Goal: Task Accomplishment & Management: Manage account settings

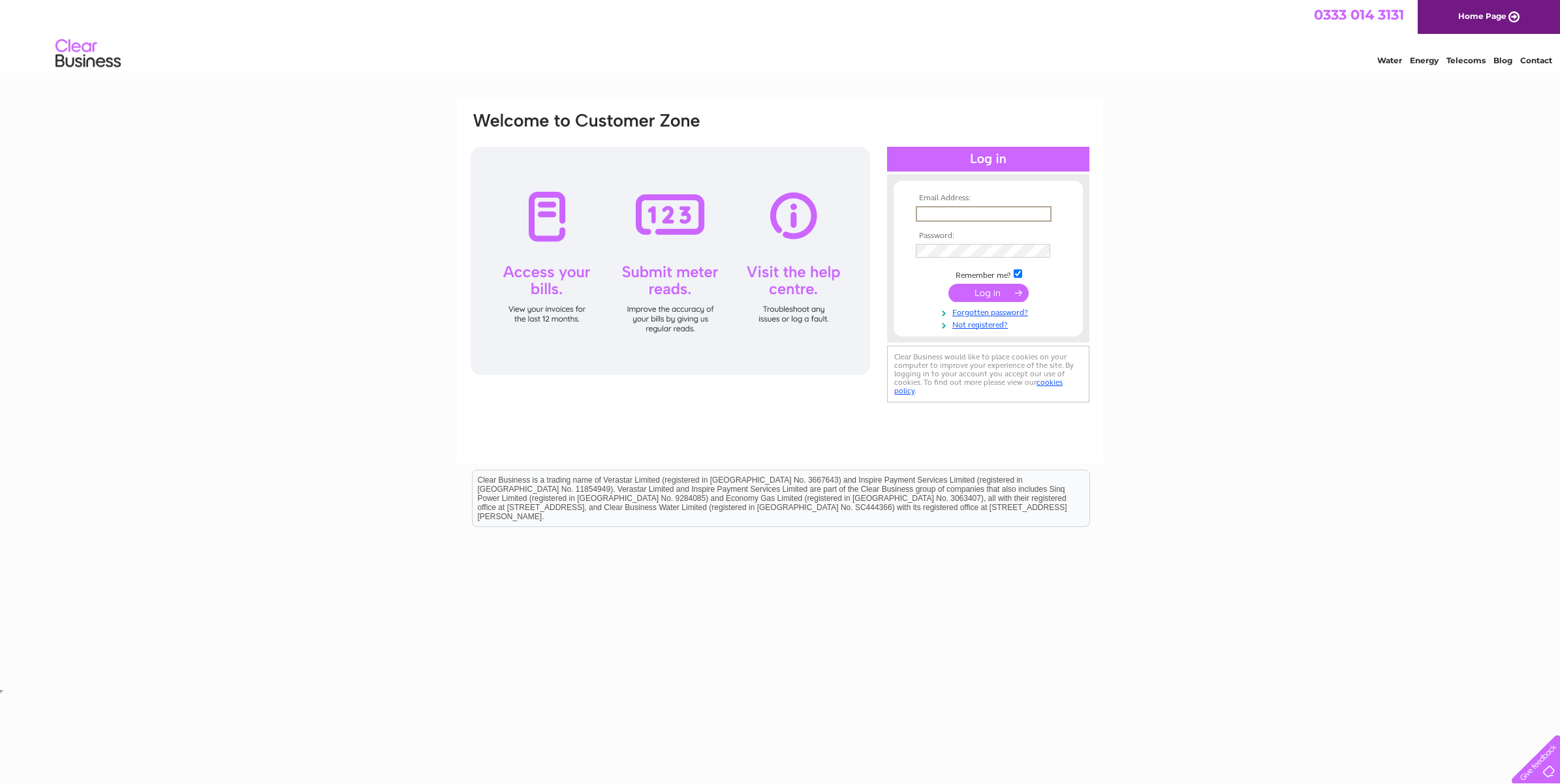
click at [935, 211] on input "text" at bounding box center [984, 214] width 136 height 16
type input "[PERSON_NAME][EMAIL_ADDRESS][DOMAIN_NAME]"
click at [986, 289] on input "submit" at bounding box center [989, 291] width 80 height 19
click at [986, 291] on input "submit" at bounding box center [989, 291] width 80 height 19
click at [986, 287] on input "submit" at bounding box center [989, 291] width 80 height 19
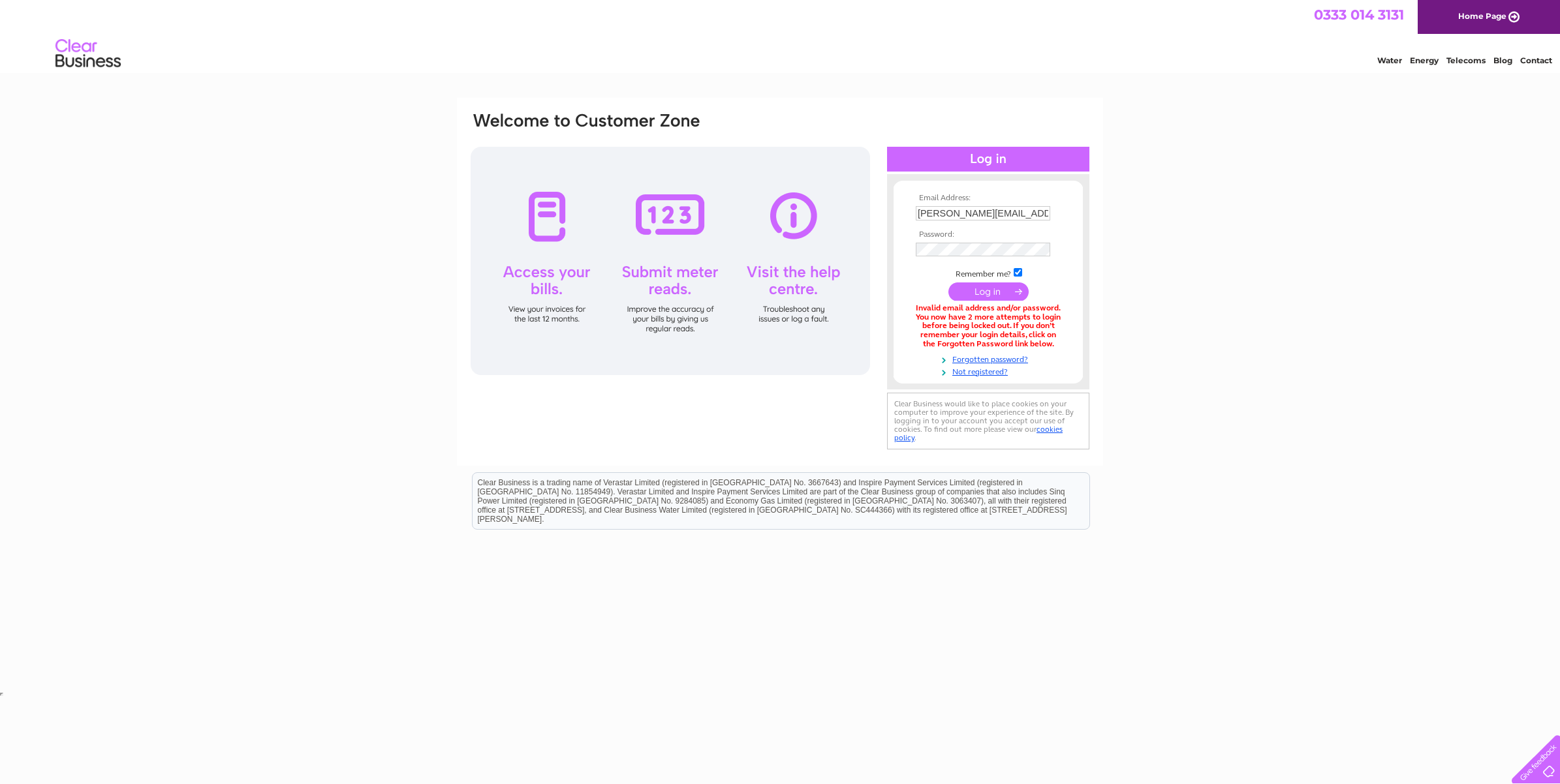
click at [996, 287] on input "submit" at bounding box center [989, 291] width 80 height 19
click at [1013, 359] on link "Forgotten password?" at bounding box center [989, 358] width 148 height 13
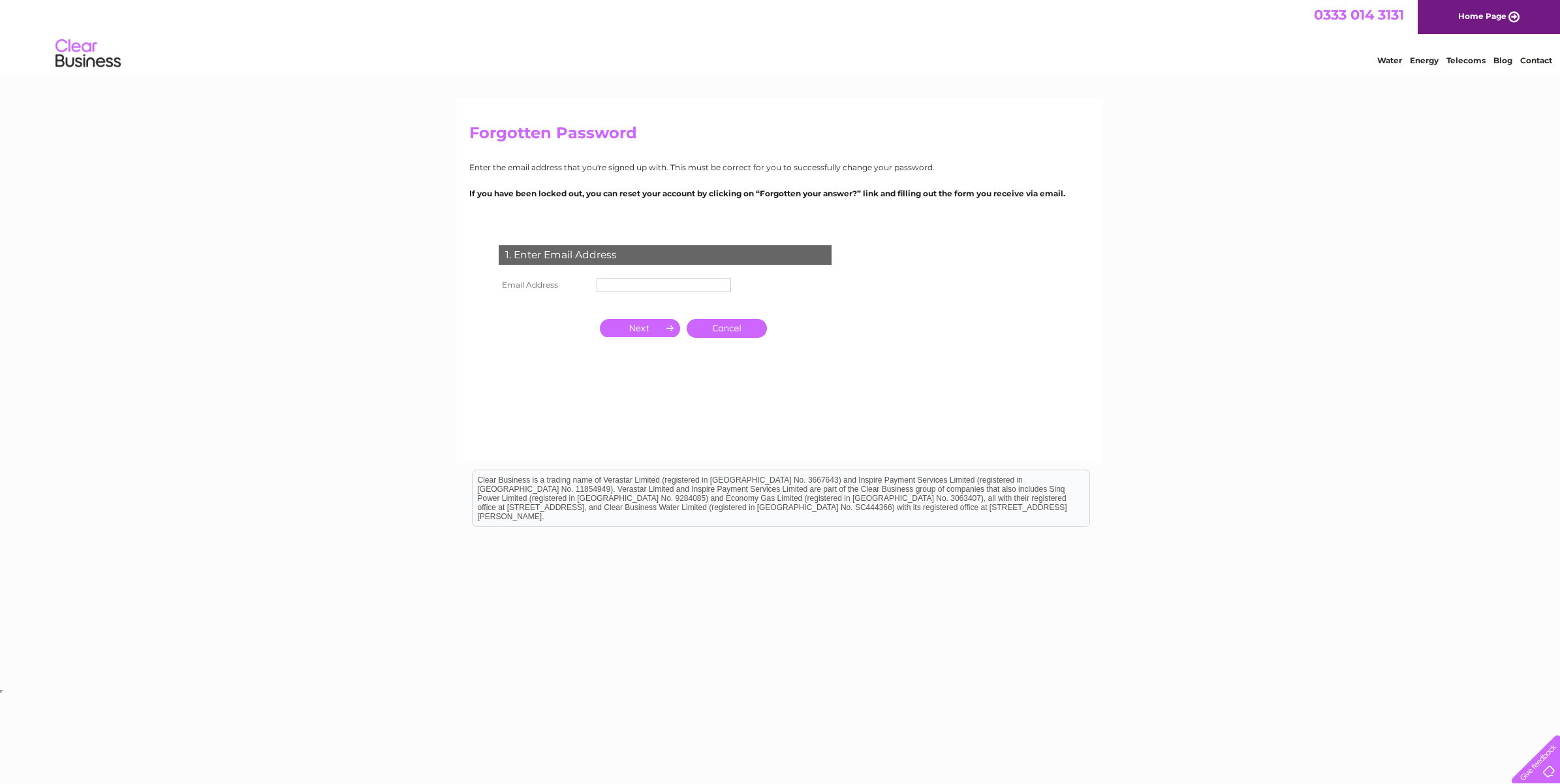
click at [611, 282] on input "text" at bounding box center [663, 284] width 134 height 14
type input "[PERSON_NAME][EMAIL_ADDRESS][DOMAIN_NAME]"
click at [642, 319] on input "button" at bounding box center [640, 328] width 80 height 19
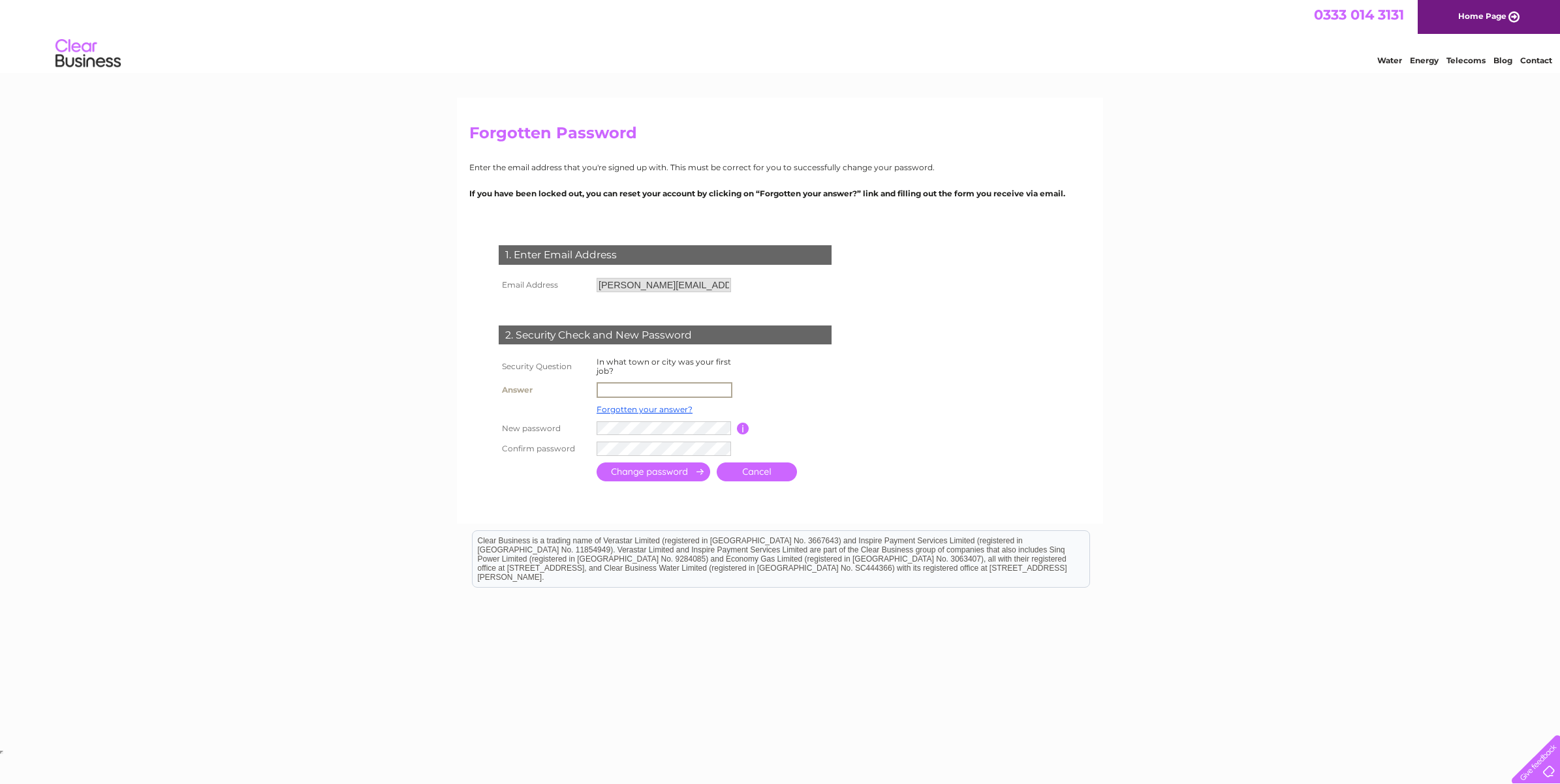
click at [611, 387] on input "text" at bounding box center [664, 390] width 136 height 16
type input "Dumfries"
click at [675, 465] on input "submit" at bounding box center [653, 470] width 114 height 19
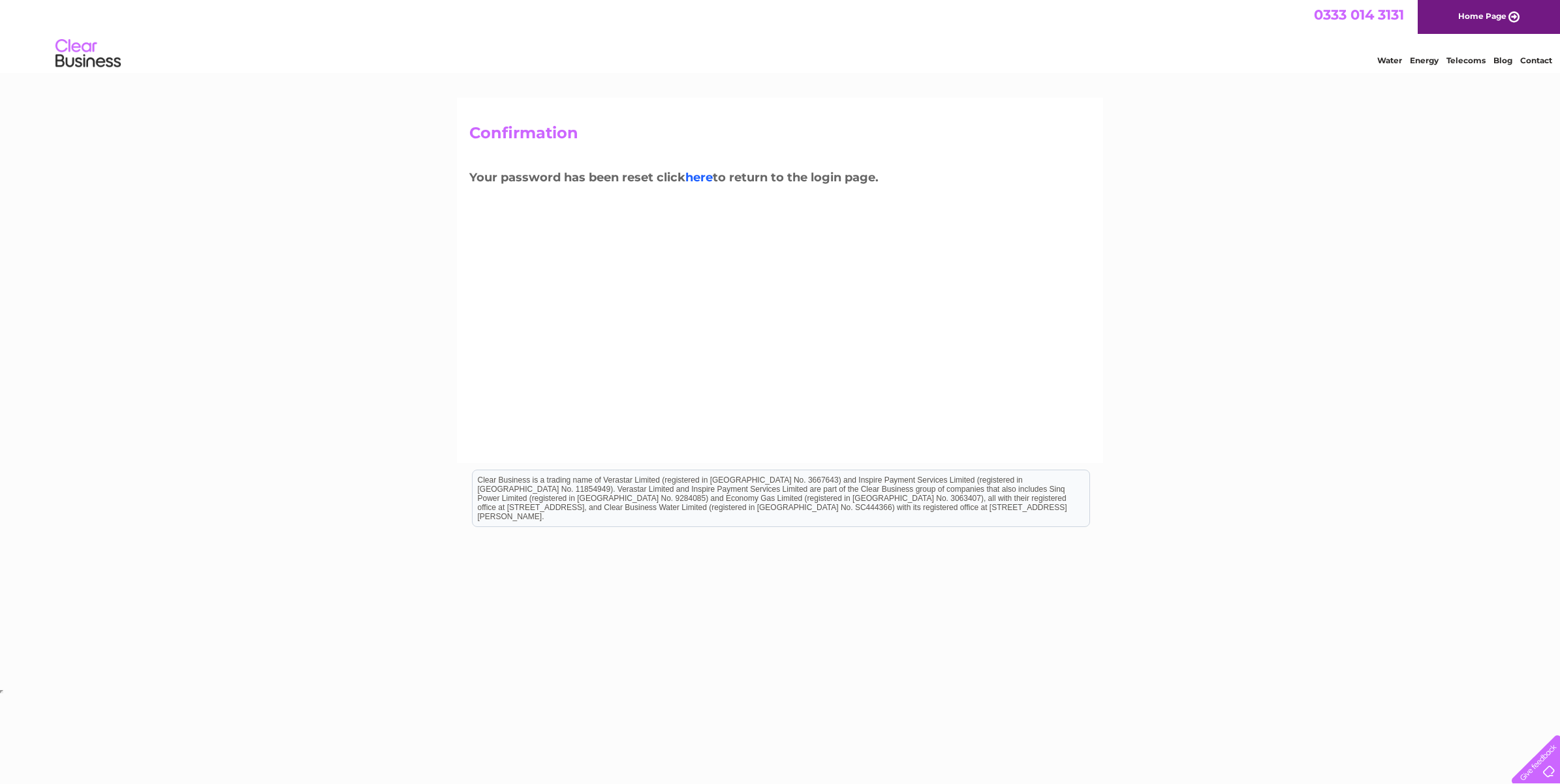
click at [701, 174] on link "here" at bounding box center [698, 177] width 27 height 14
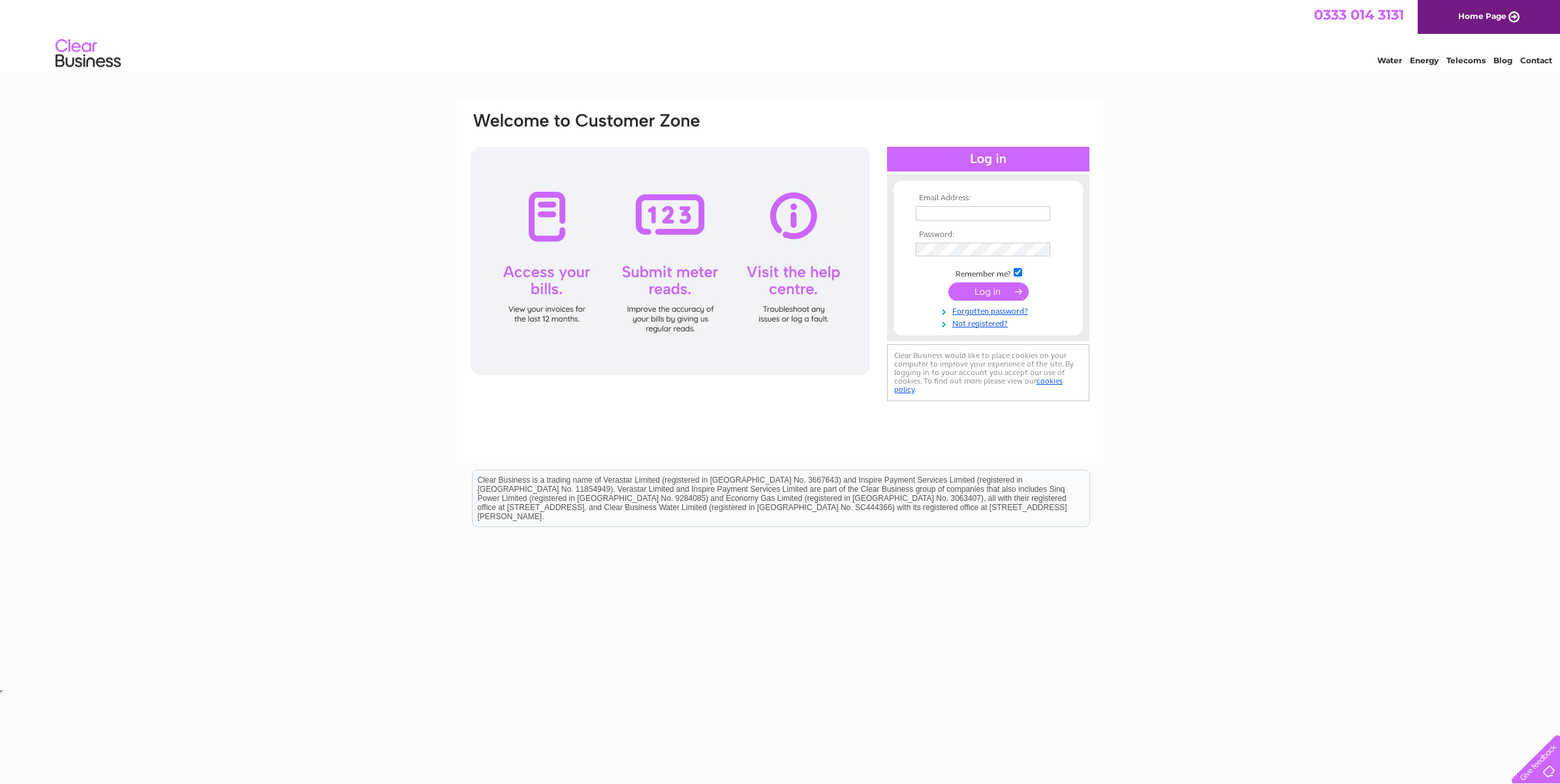
click at [927, 214] on input "text" at bounding box center [983, 213] width 134 height 14
type input "[PERSON_NAME][EMAIL_ADDRESS][DOMAIN_NAME]"
click at [992, 288] on input "submit" at bounding box center [989, 291] width 80 height 19
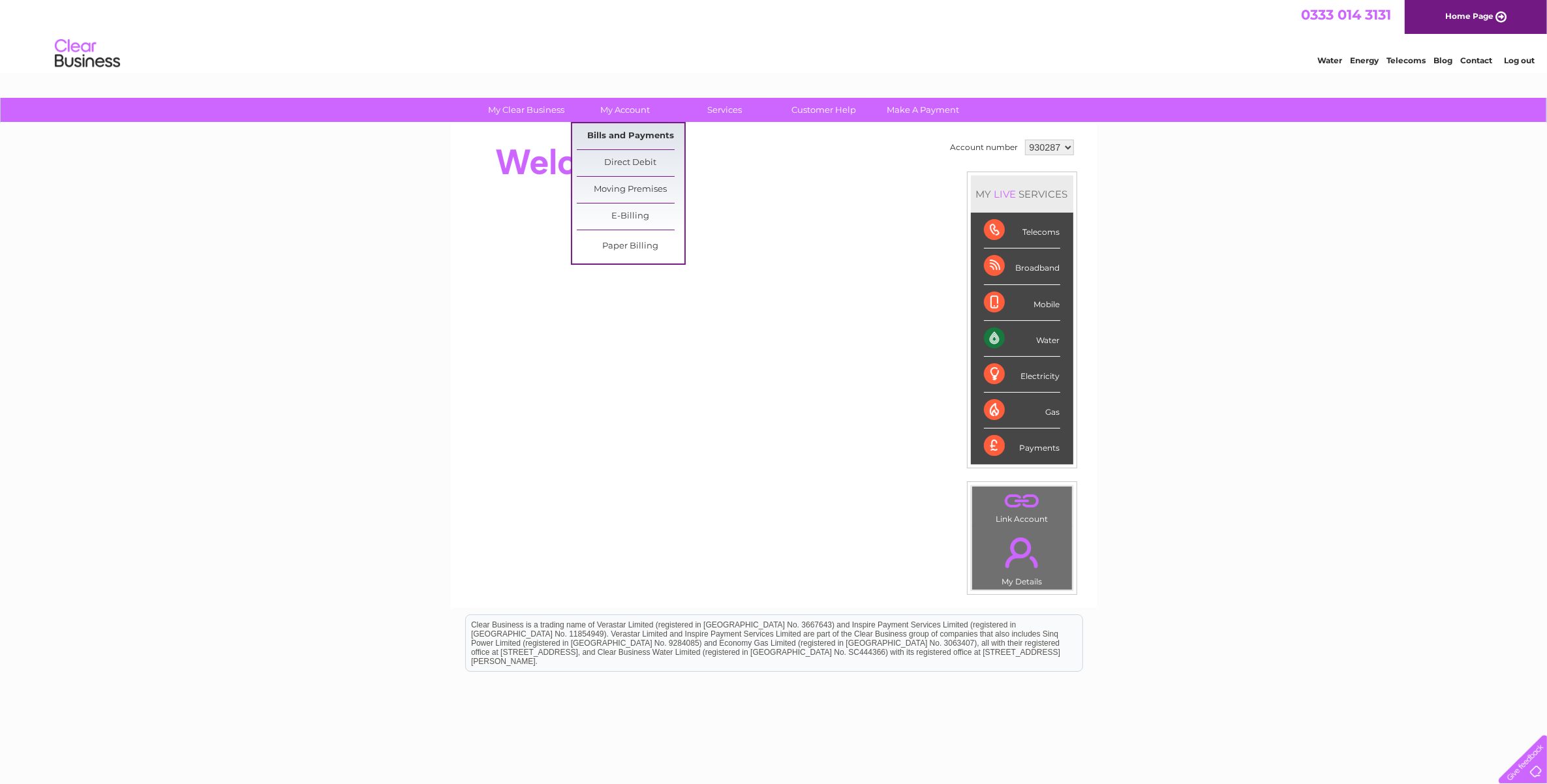
click at [620, 134] on link "Bills and Payments" at bounding box center [631, 136] width 108 height 26
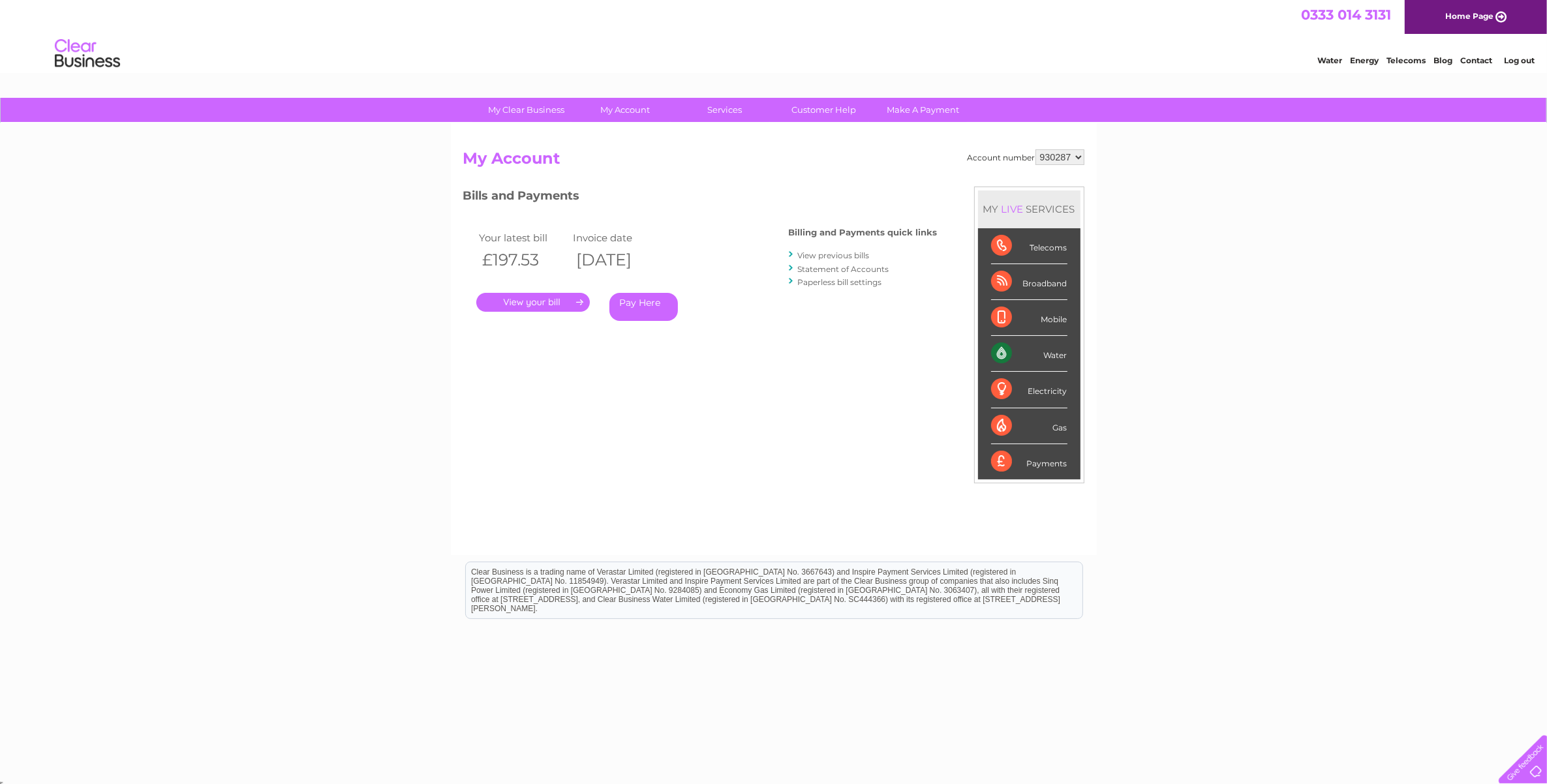
click at [533, 302] on link "." at bounding box center [533, 301] width 114 height 19
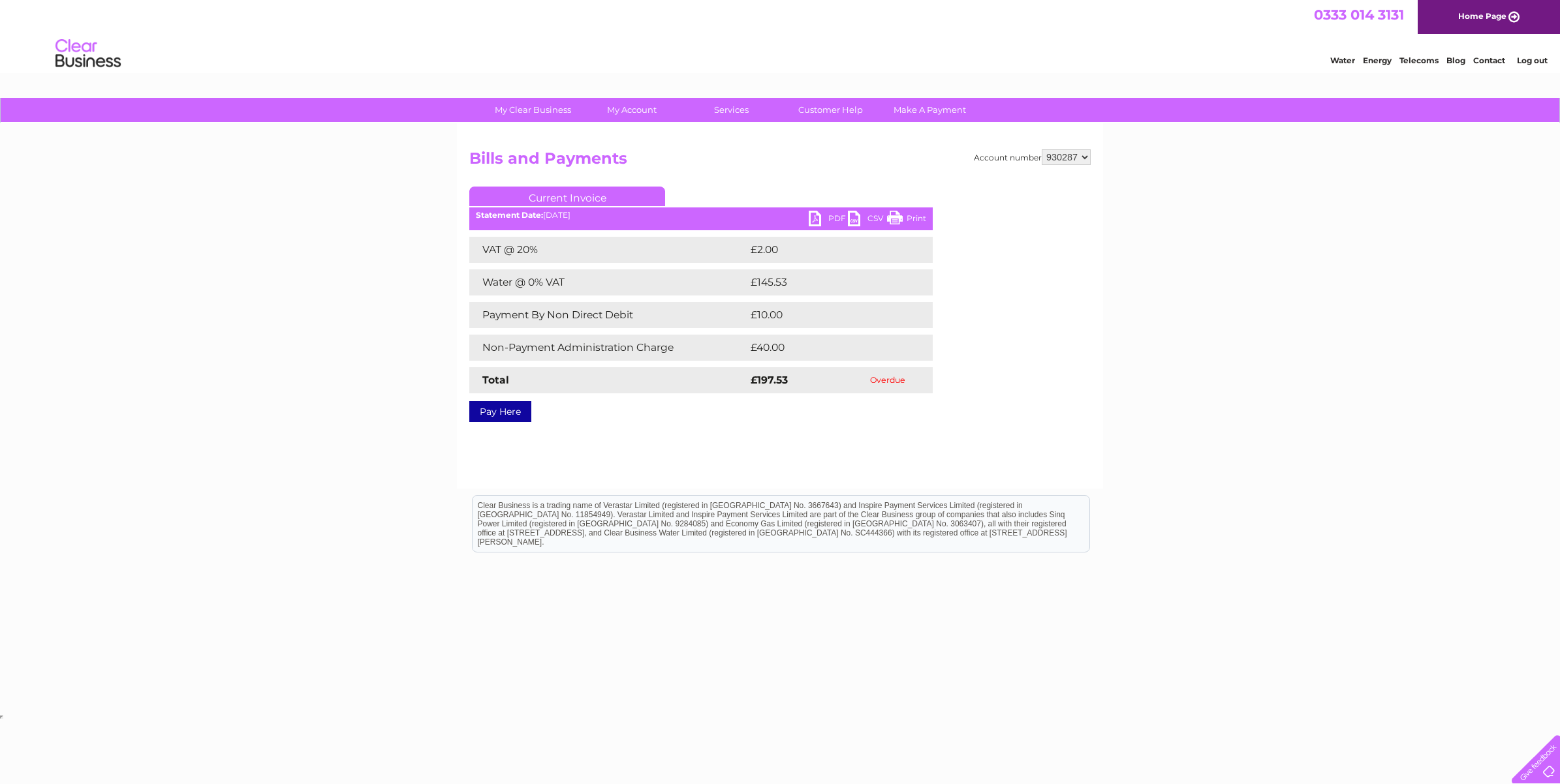
click at [814, 216] on link "PDF" at bounding box center [828, 220] width 39 height 19
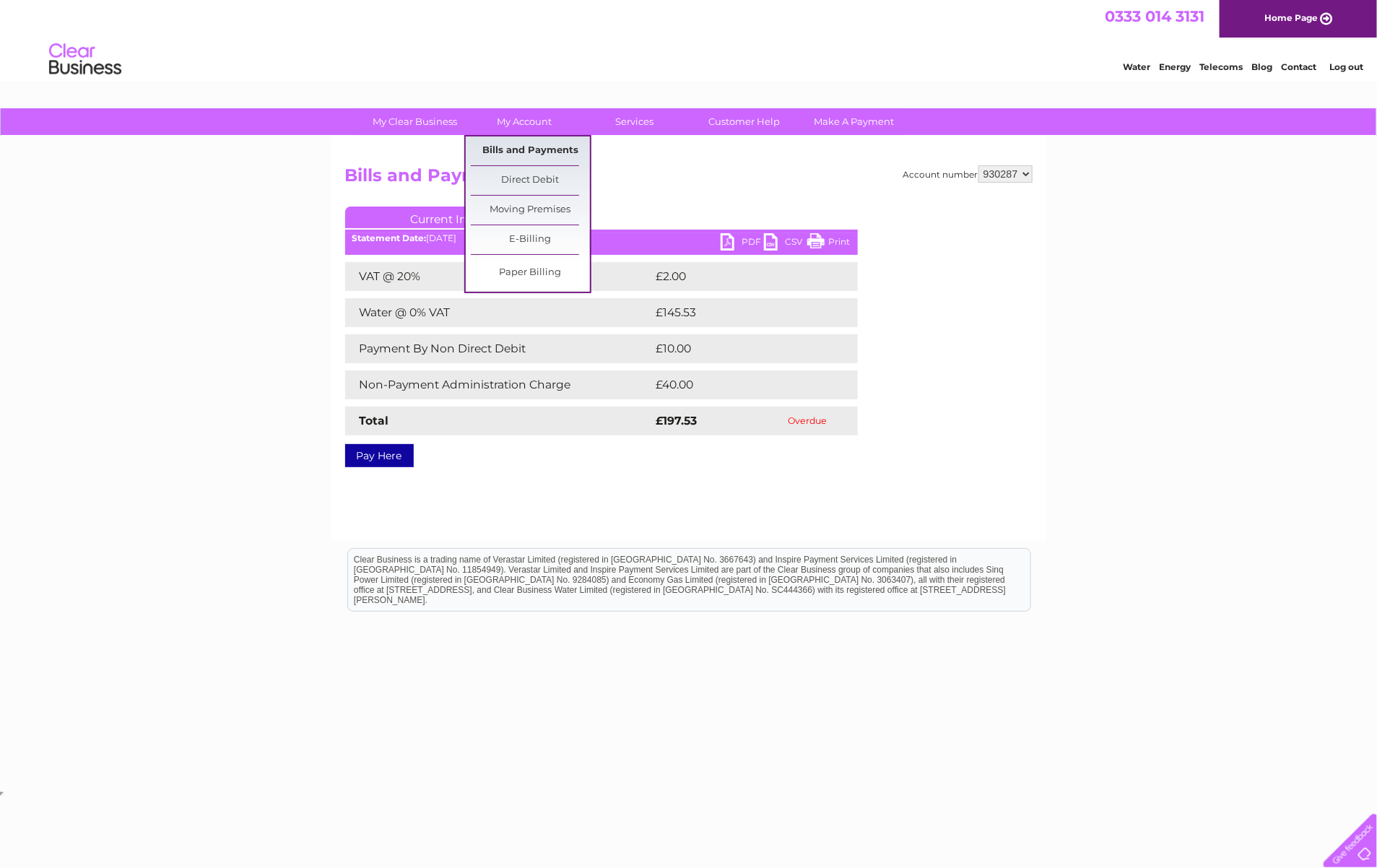
click at [563, 145] on link "Bills and Payments" at bounding box center [530, 150] width 119 height 29
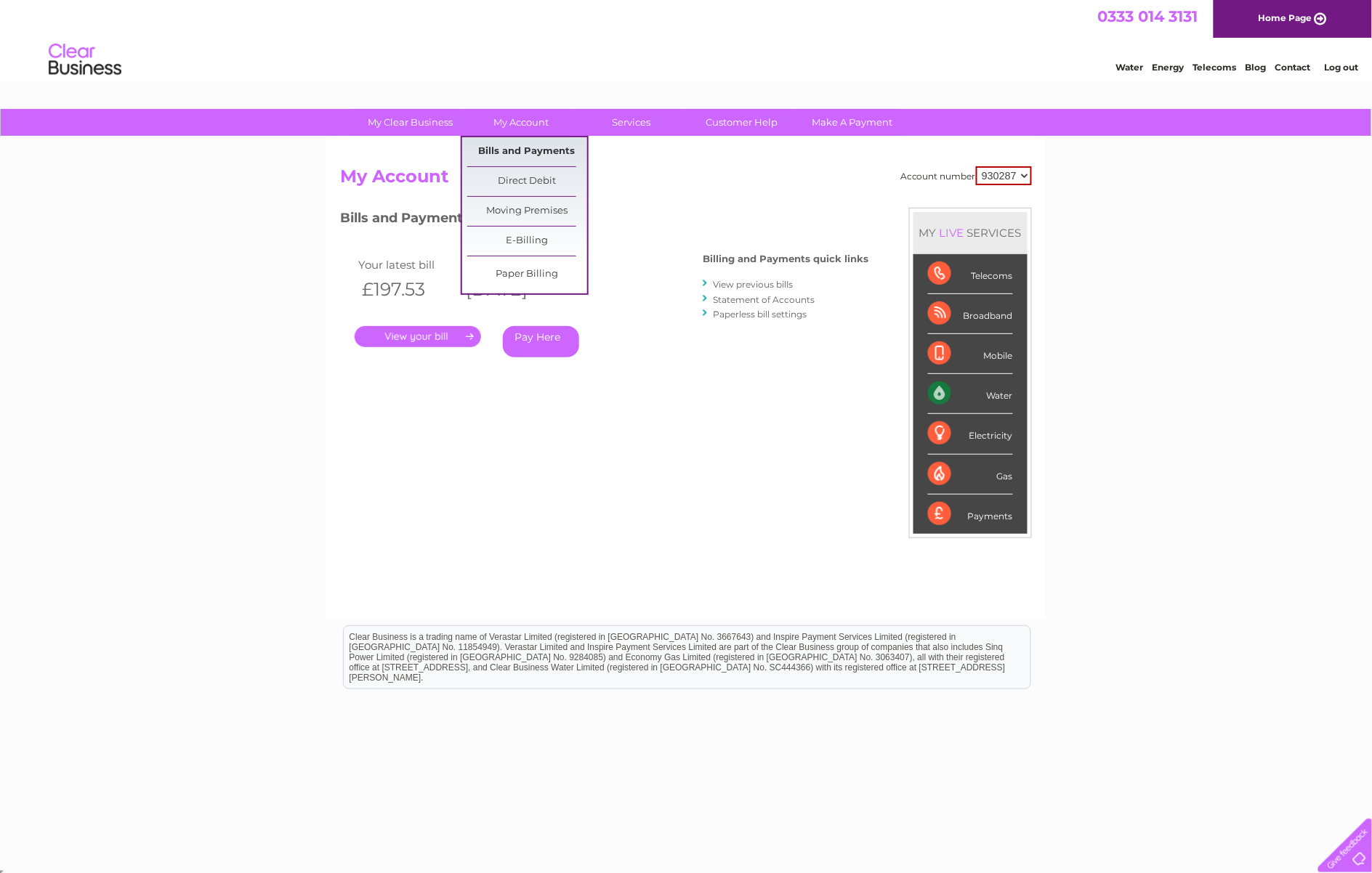
click at [533, 141] on link "Bills and Payments" at bounding box center [527, 151] width 120 height 29
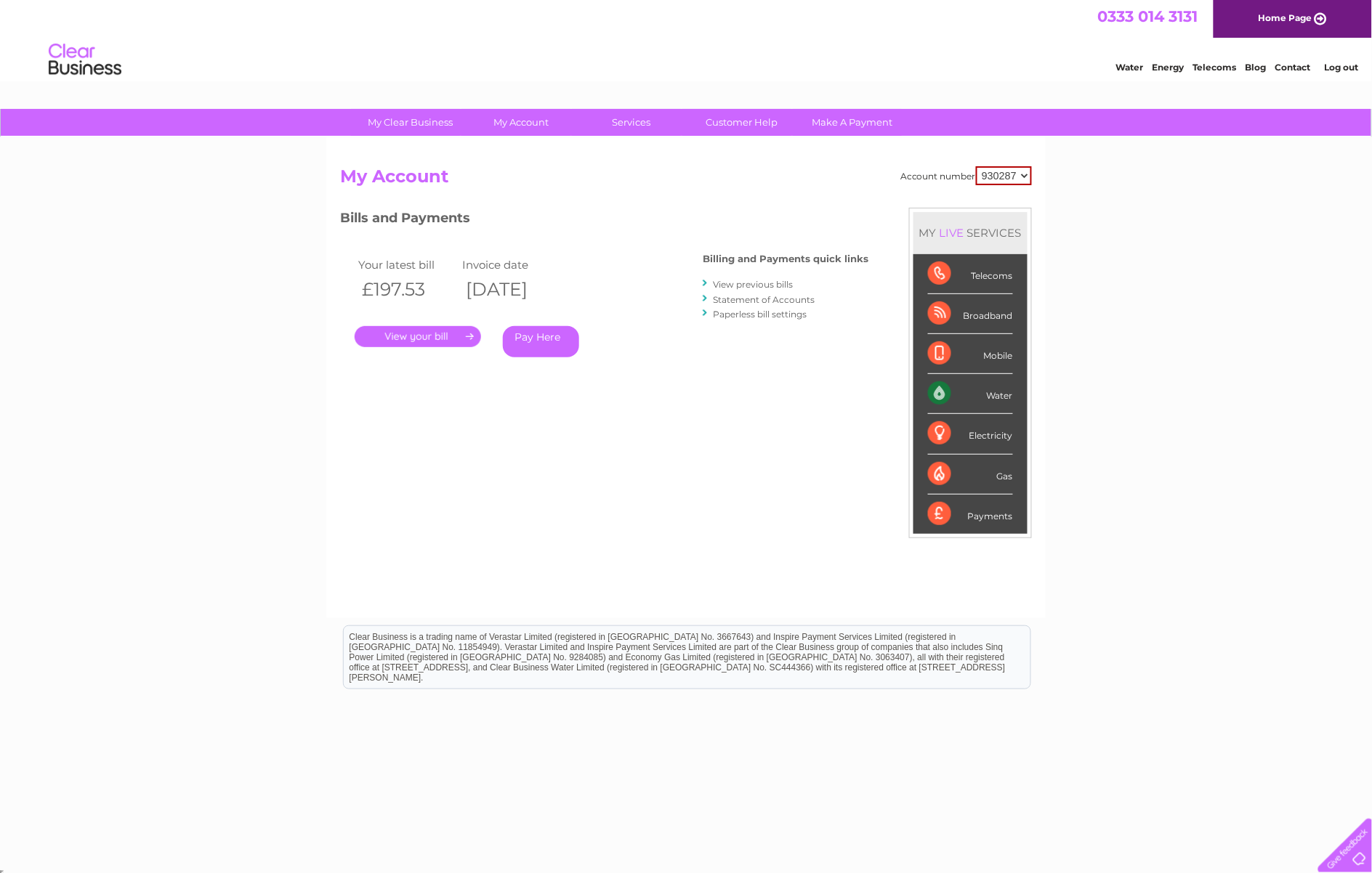
click at [792, 282] on link "View previous bills" at bounding box center [753, 284] width 80 height 11
click at [770, 281] on link "View previous bills" at bounding box center [753, 284] width 80 height 11
